Goal: Understand process/instructions: Learn how to perform a task or action

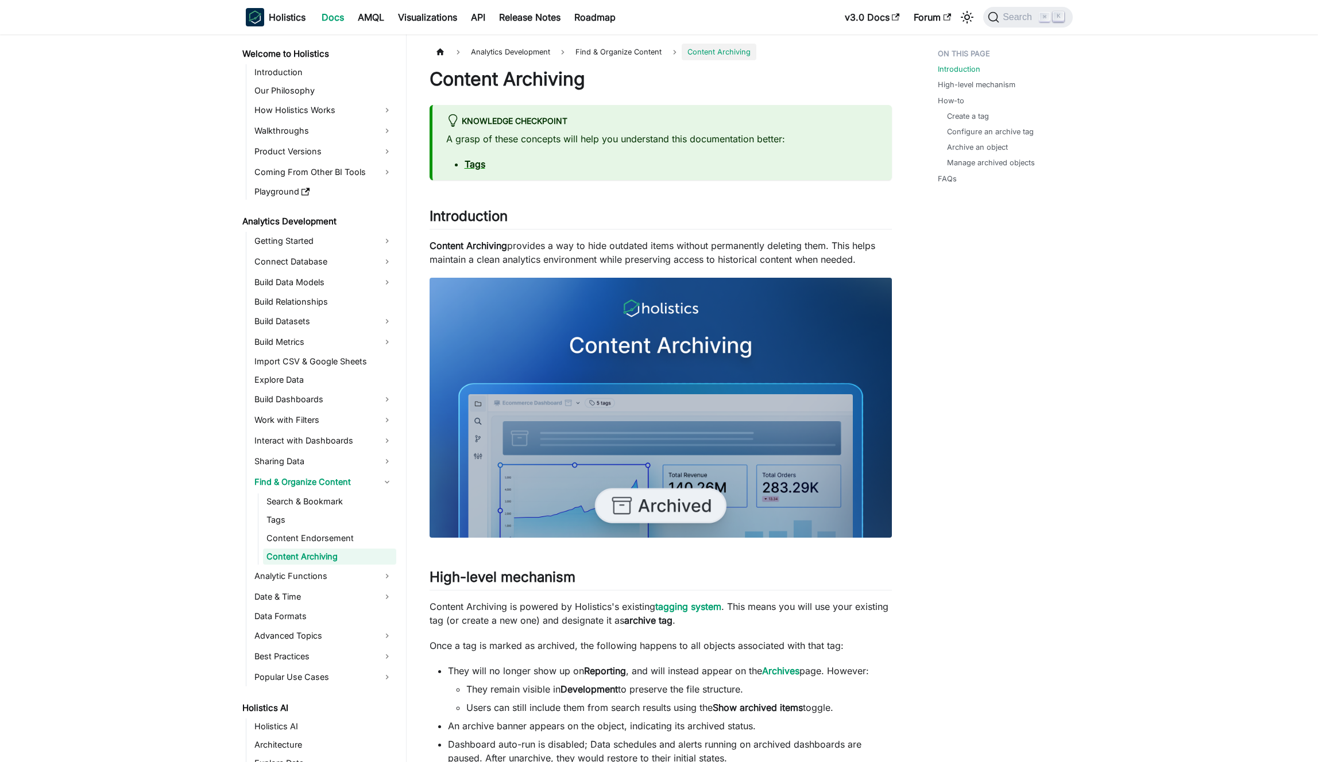
click at [628, 257] on p "Content Archiving provides a way to hide outdated items without permanently del…" at bounding box center [660, 253] width 462 height 28
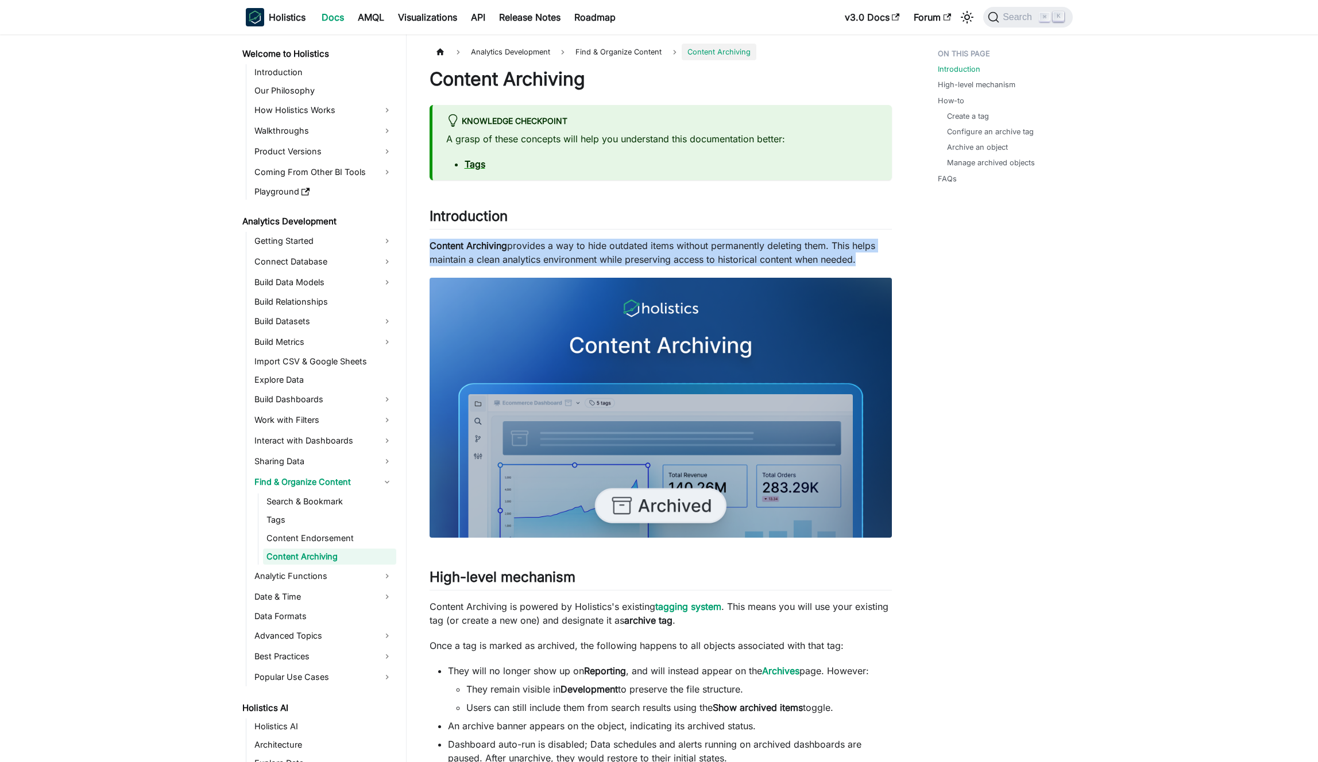
click at [628, 257] on p "Content Archiving provides a way to hide outdated items without permanently del…" at bounding box center [660, 253] width 462 height 28
click at [620, 257] on p "Content Archiving provides a way to hide outdated items without permanently del…" at bounding box center [660, 253] width 462 height 28
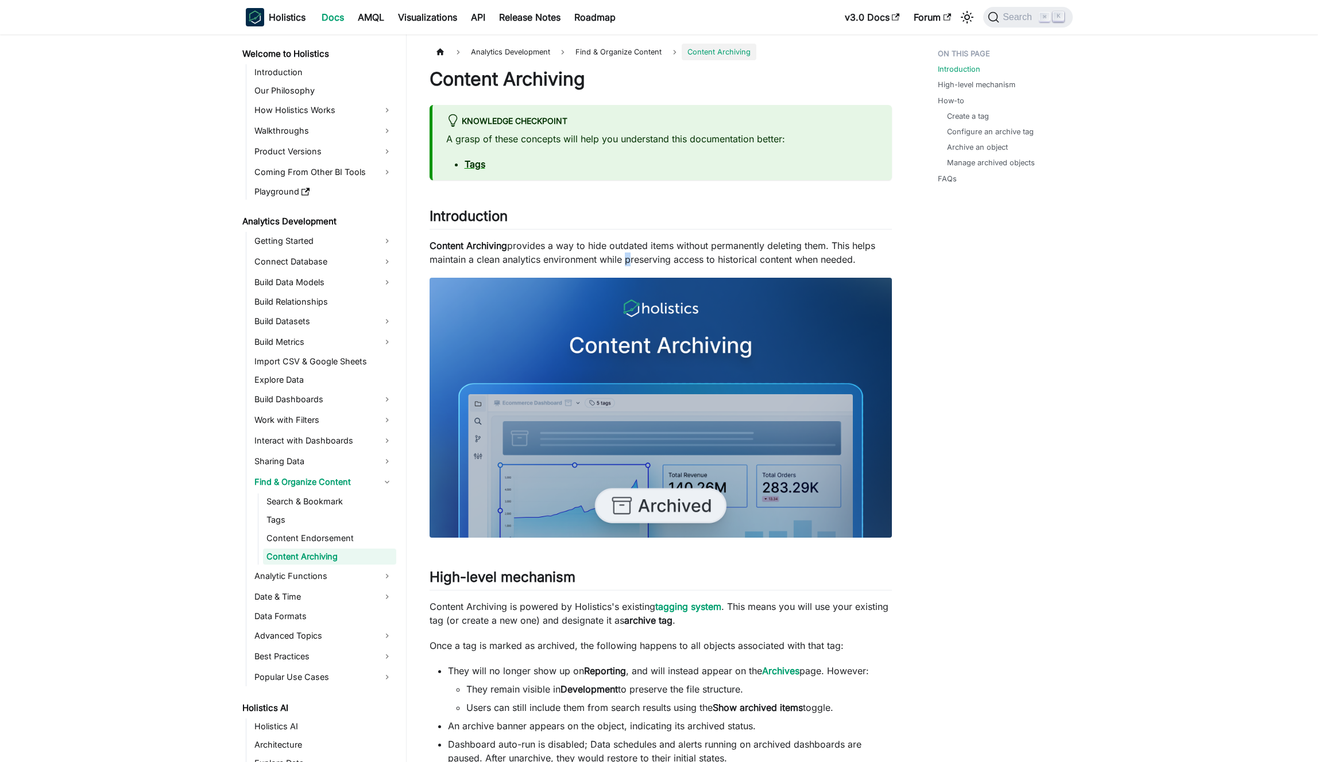
click at [620, 257] on p "Content Archiving provides a way to hide outdated items without permanently del…" at bounding box center [660, 253] width 462 height 28
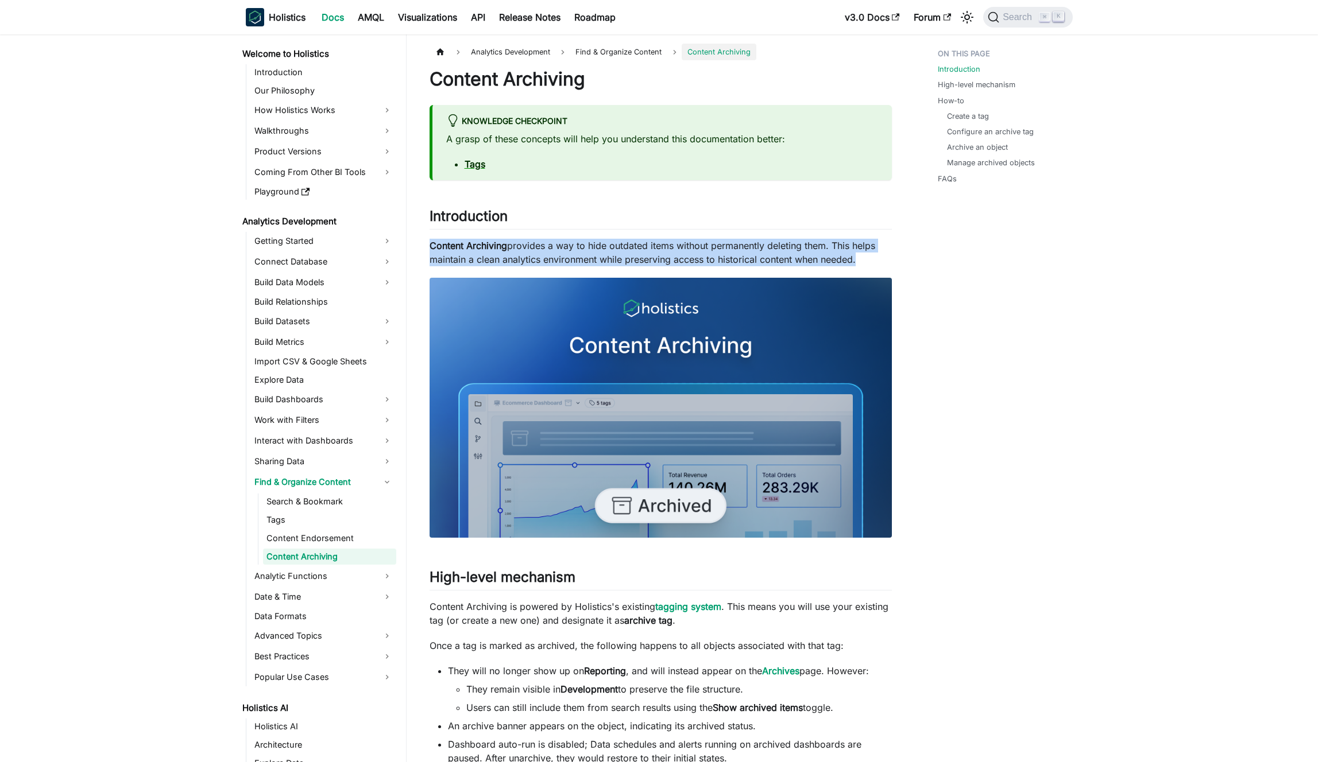
click at [620, 257] on p "Content Archiving provides a way to hide outdated items without permanently del…" at bounding box center [660, 253] width 462 height 28
click at [615, 257] on p "Content Archiving provides a way to hide outdated items without permanently del…" at bounding box center [660, 253] width 462 height 28
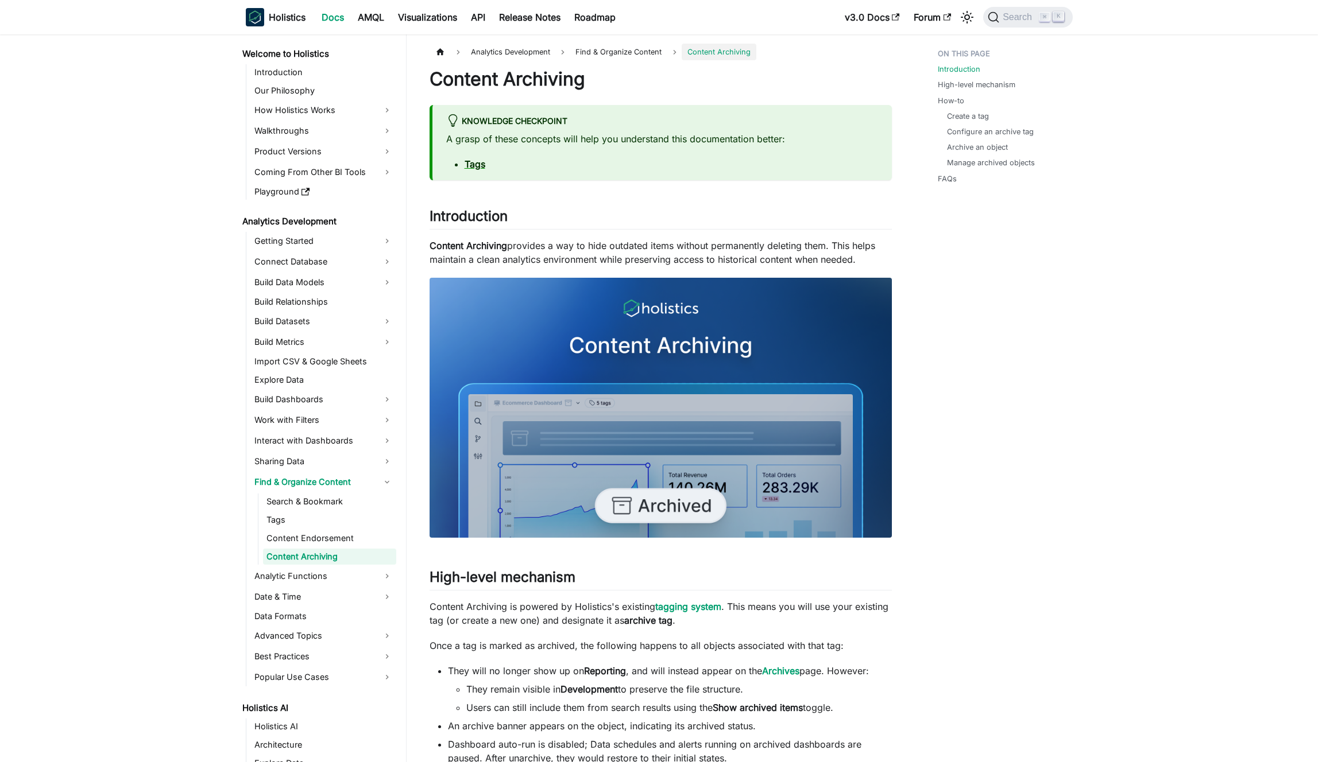
click at [639, 261] on p "Content Archiving provides a way to hide outdated items without permanently del…" at bounding box center [660, 253] width 462 height 28
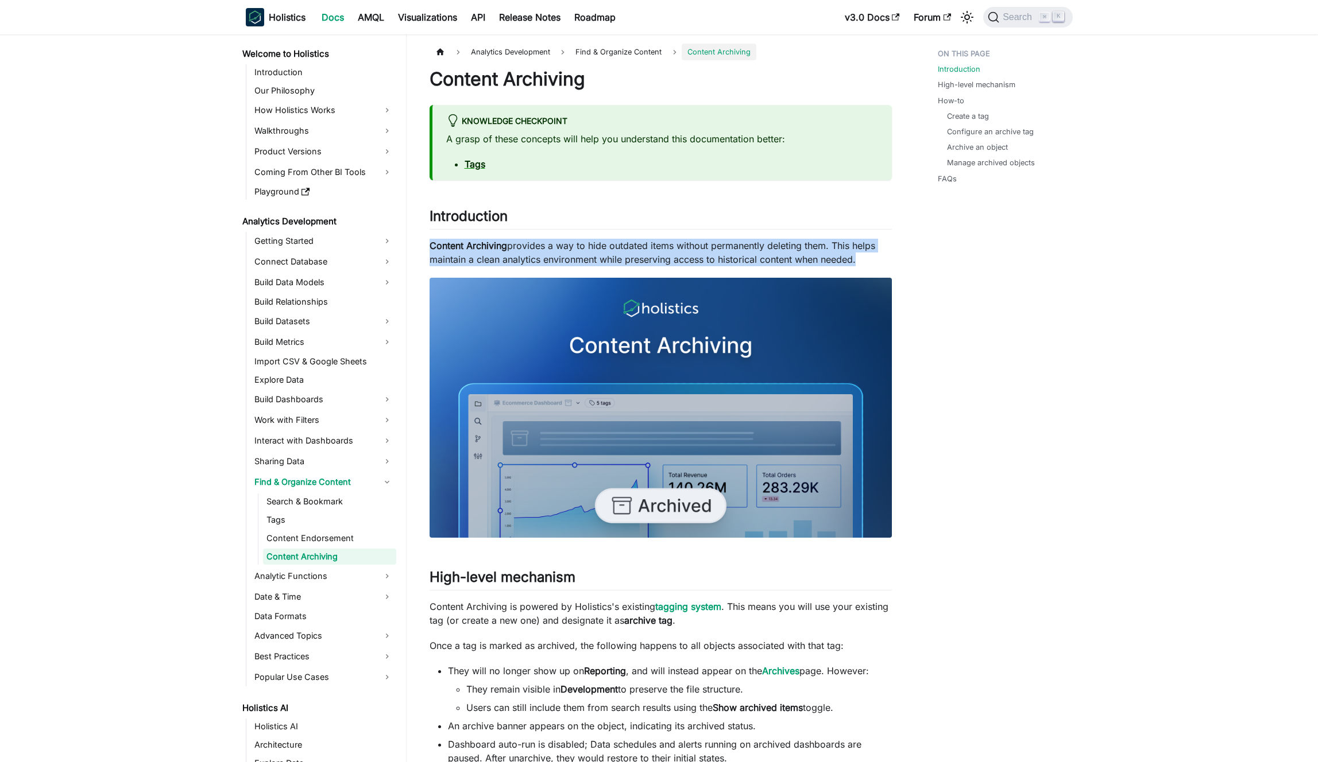
click at [639, 261] on p "Content Archiving provides a way to hide outdated items without permanently del…" at bounding box center [660, 253] width 462 height 28
click at [632, 258] on p "Content Archiving provides a way to hide outdated items without permanently del…" at bounding box center [660, 253] width 462 height 28
